Goal: Task Accomplishment & Management: Use online tool/utility

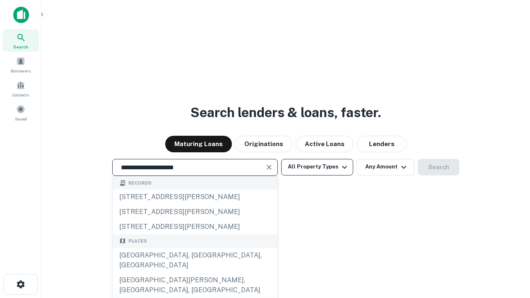
click at [195, 273] on div "[GEOGRAPHIC_DATA], [GEOGRAPHIC_DATA], [GEOGRAPHIC_DATA]" at bounding box center [195, 260] width 165 height 25
type input "**********"
click at [317, 167] on button "All Property Types" at bounding box center [317, 167] width 72 height 17
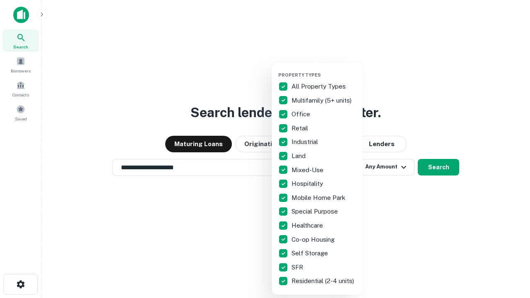
click at [324, 70] on button "button" at bounding box center [323, 70] width 91 height 0
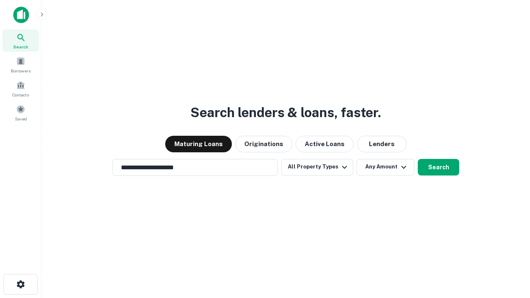
scroll to position [13, 0]
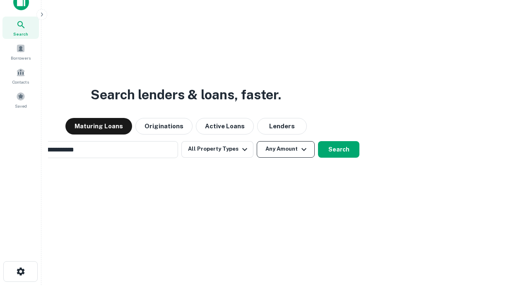
click at [257, 141] on button "Any Amount" at bounding box center [286, 149] width 58 height 17
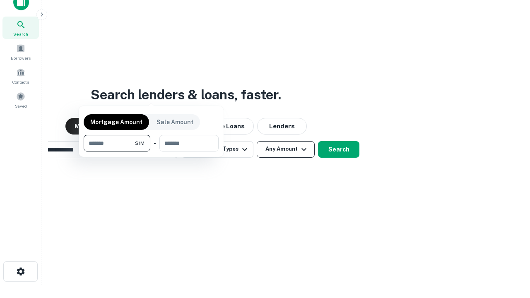
scroll to position [13, 0]
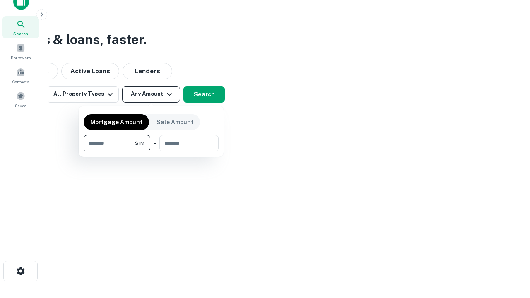
type input "*******"
click at [151, 152] on button "button" at bounding box center [151, 152] width 135 height 0
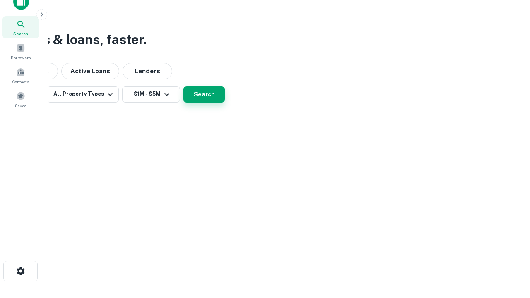
click at [225, 103] on button "Search" at bounding box center [204, 94] width 41 height 17
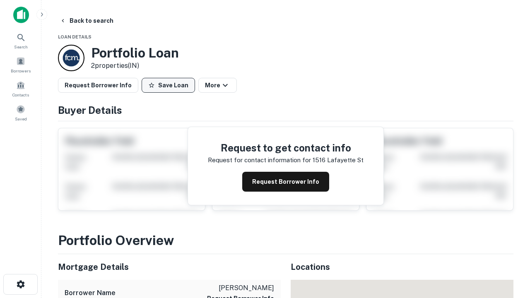
click at [168, 85] on button "Save Loan" at bounding box center [168, 85] width 53 height 15
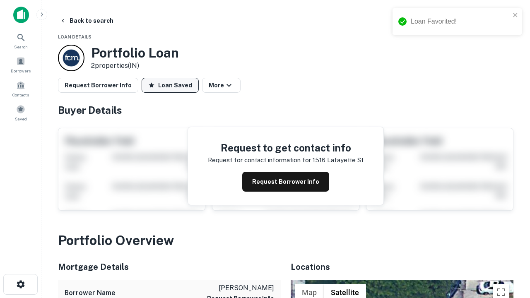
click at [170, 85] on button "Loan Saved" at bounding box center [170, 85] width 57 height 15
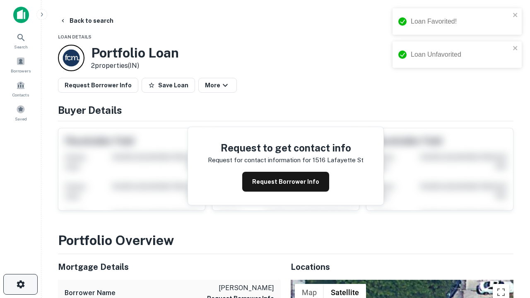
click at [20, 285] on icon "button" at bounding box center [21, 285] width 10 height 10
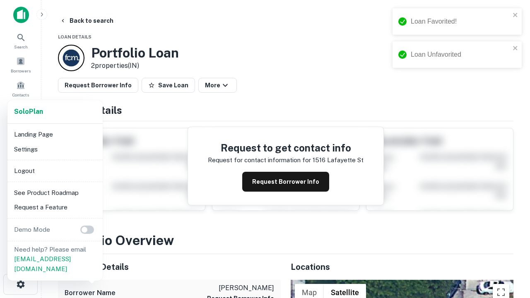
click at [55, 171] on li "Logout" at bounding box center [55, 171] width 89 height 15
